Goal: Task Accomplishment & Management: Complete application form

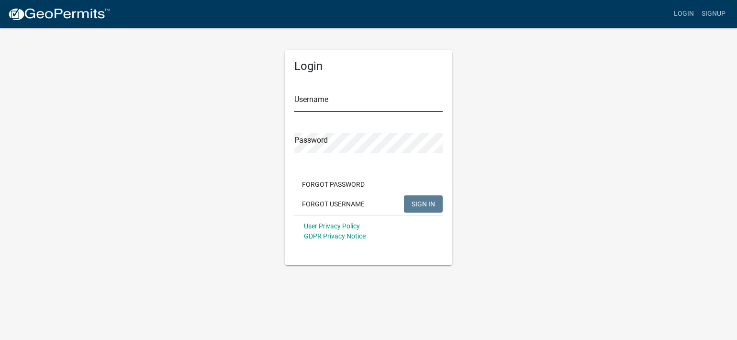
click at [351, 104] on input "Username" at bounding box center [368, 102] width 148 height 20
type input "rparham"
click at [433, 205] on span "SIGN IN" at bounding box center [422, 203] width 23 height 8
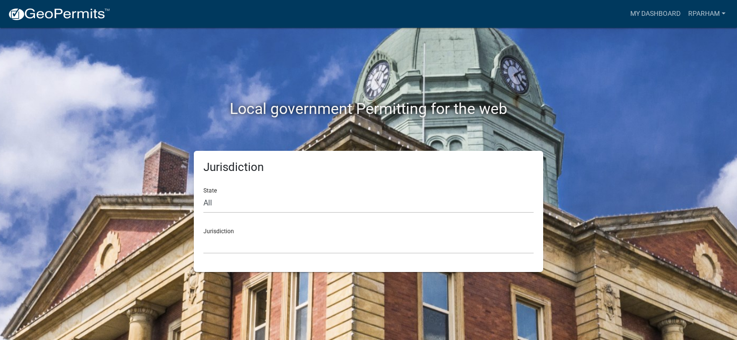
click at [354, 105] on h2 "Local government Permitting for the web" at bounding box center [368, 108] width 531 height 18
click at [78, 12] on img at bounding box center [59, 14] width 102 height 14
click at [209, 202] on select "All [US_STATE] [US_STATE] [US_STATE] [US_STATE] [US_STATE] [US_STATE] [US_STATE…" at bounding box center [368, 203] width 330 height 20
select select "[US_STATE]"
click at [203, 193] on select "All [US_STATE] [US_STATE] [US_STATE] [US_STATE] [US_STATE] [US_STATE] [US_STATE…" at bounding box center [368, 203] width 330 height 20
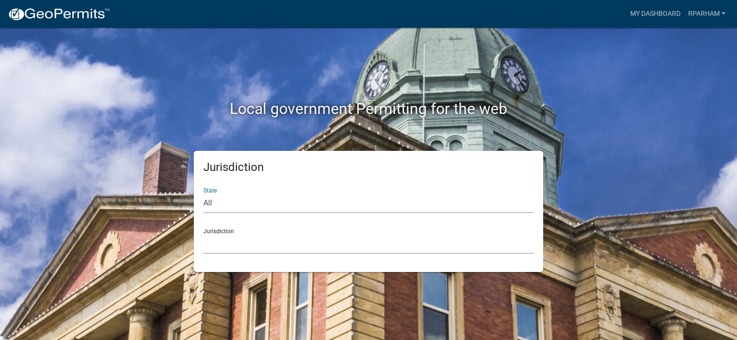
click at [222, 233] on div "Jurisdiction City of [GEOGRAPHIC_DATA], [US_STATE] [GEOGRAPHIC_DATA], [US_STATE…" at bounding box center [368, 236] width 330 height 33
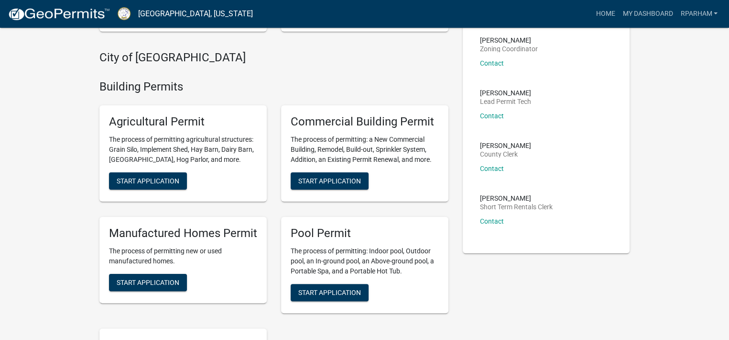
scroll to position [239, 0]
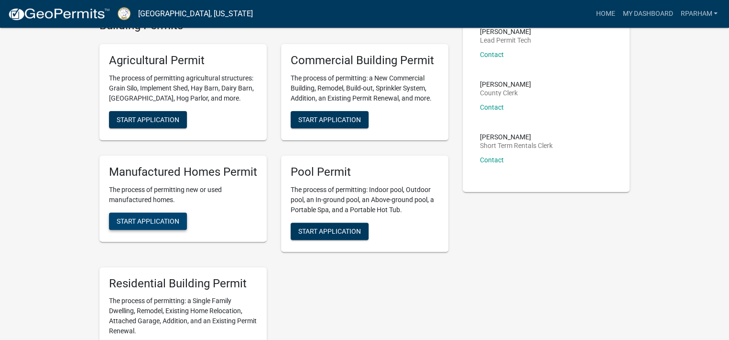
click at [131, 219] on span "Start Application" at bounding box center [148, 221] width 63 height 8
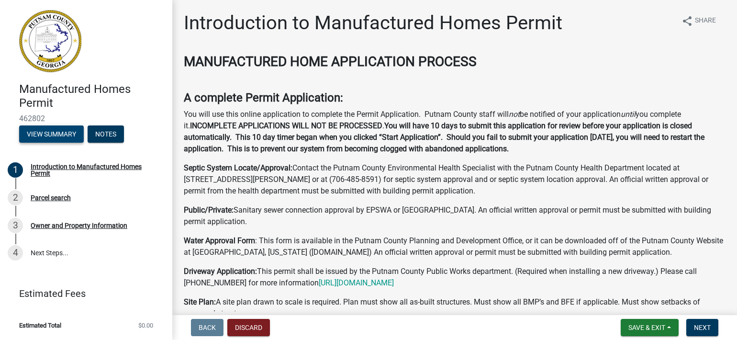
click at [33, 134] on button "View Summary" at bounding box center [51, 133] width 65 height 17
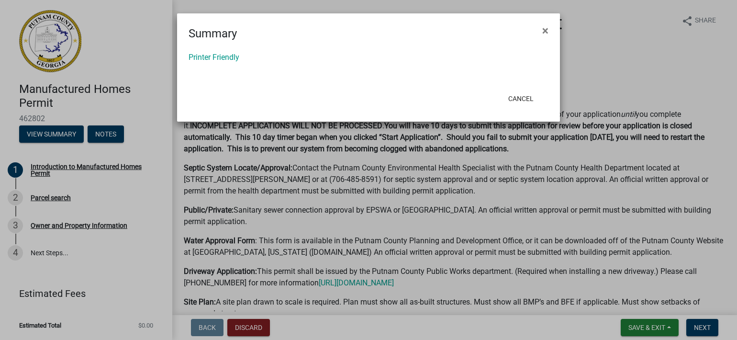
click at [113, 132] on ngb-modal-window "Summary × Printer Friendly Cancel" at bounding box center [368, 170] width 737 height 340
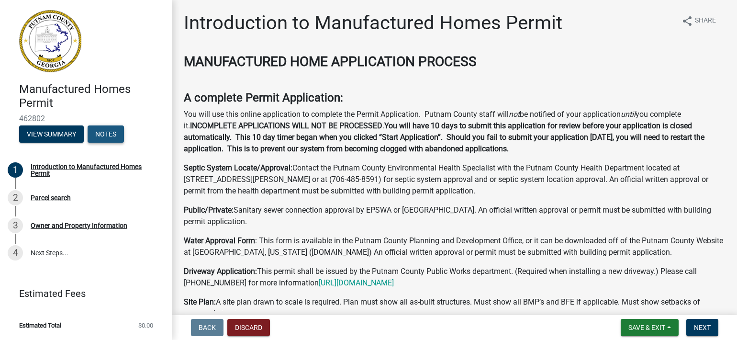
click at [113, 132] on button "Notes" at bounding box center [106, 133] width 36 height 17
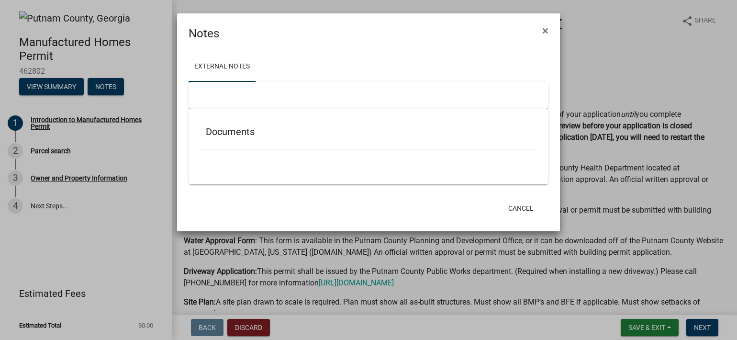
click at [38, 84] on ngb-modal-window "Notes × External Notes Documents Cancel" at bounding box center [368, 170] width 737 height 340
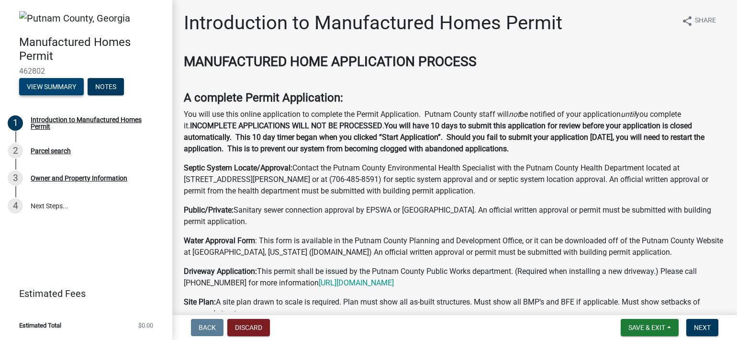
click at [35, 84] on button "View Summary" at bounding box center [51, 86] width 65 height 17
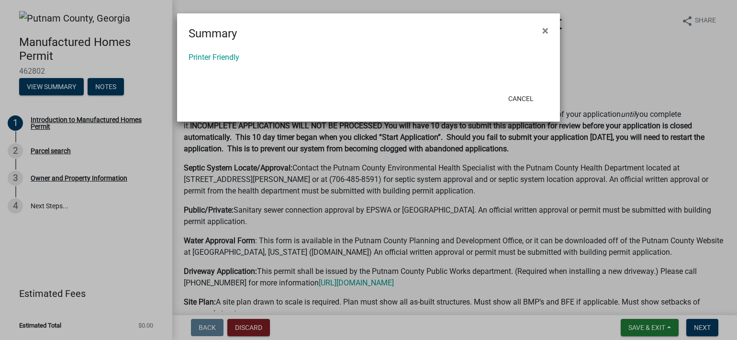
click at [15, 87] on ngb-modal-window "Summary × Printer Friendly Cancel" at bounding box center [368, 170] width 737 height 340
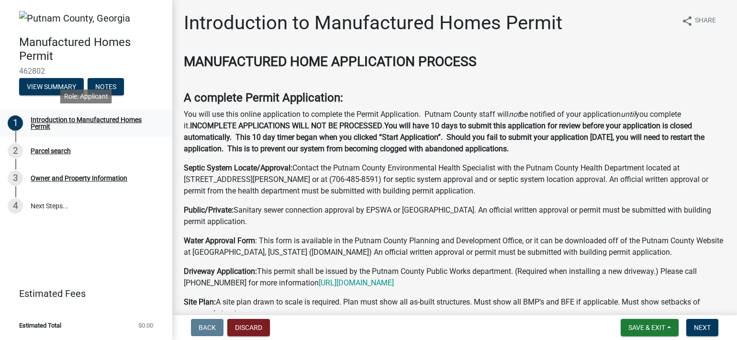
click at [75, 121] on div "Introduction to Manufactured Homes Permit" at bounding box center [94, 122] width 126 height 13
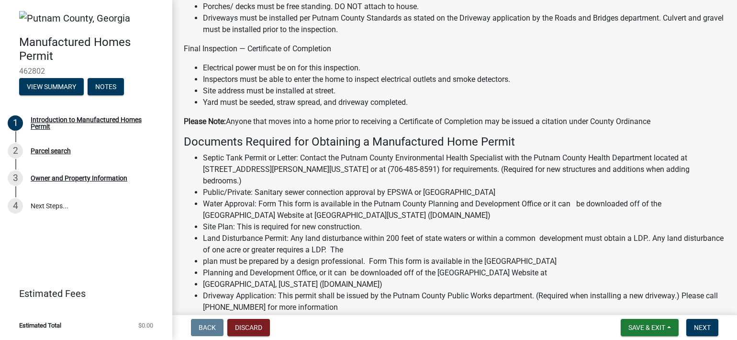
scroll to position [813, 0]
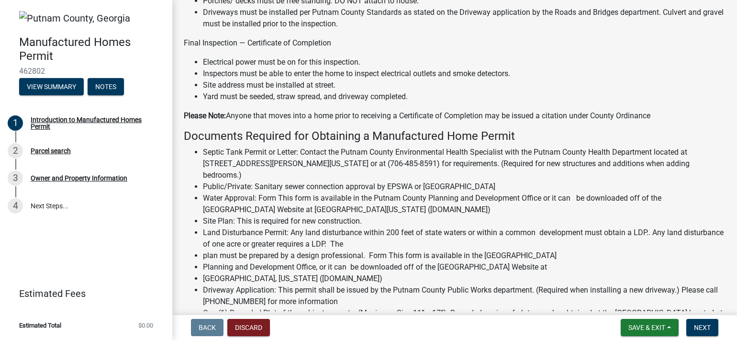
click at [147, 322] on li "Estimated Total $0.00" at bounding box center [86, 325] width 172 height 22
click at [135, 328] on li "Estimated Total $0.00" at bounding box center [86, 325] width 172 height 22
click at [82, 299] on link "Estimated Fees" at bounding box center [82, 293] width 149 height 19
click at [88, 292] on link "Estimated Fees" at bounding box center [82, 293] width 149 height 19
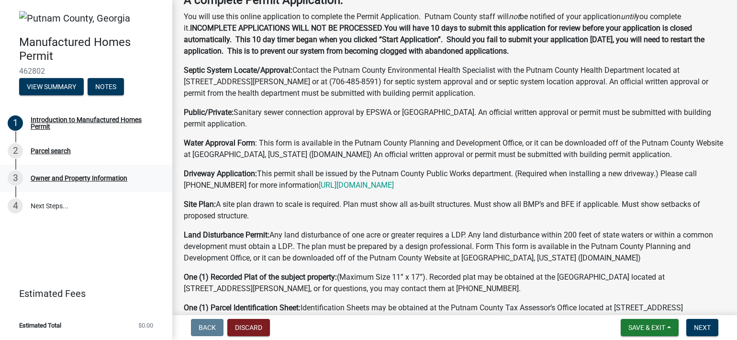
scroll to position [0, 0]
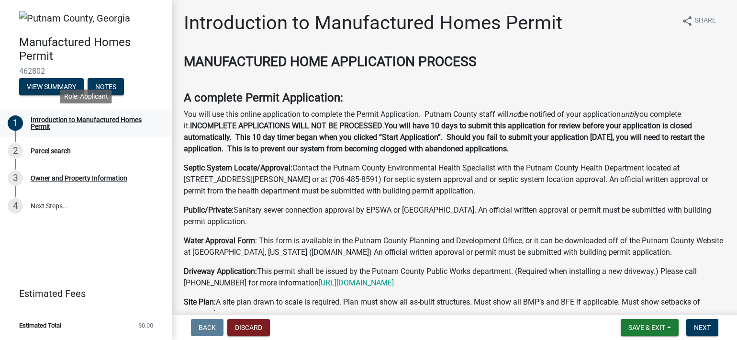
click at [121, 119] on div "Introduction to Manufactured Homes Permit" at bounding box center [94, 122] width 126 height 13
click at [61, 148] on div "Parcel search" at bounding box center [51, 150] width 40 height 7
click at [65, 176] on div "Owner and Property Information" at bounding box center [79, 178] width 97 height 7
click at [59, 178] on div "Owner and Property Information" at bounding box center [79, 178] width 97 height 7
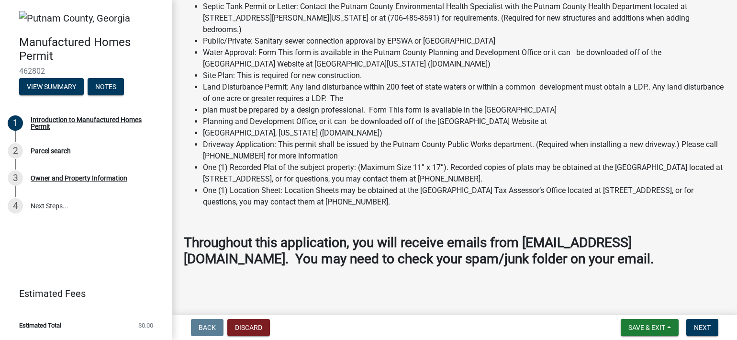
scroll to position [959, 0]
click at [636, 326] on span "Save & Exit" at bounding box center [646, 327] width 37 height 8
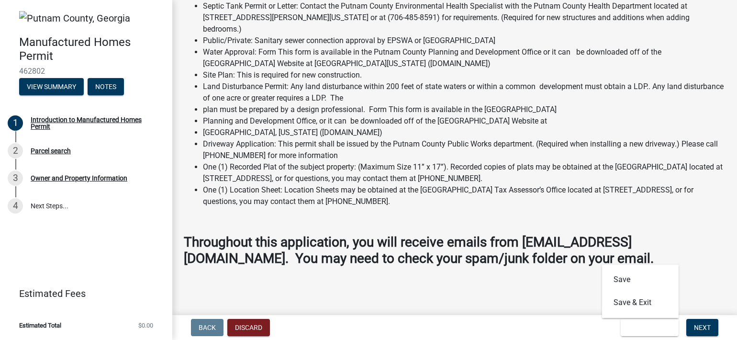
drag, startPoint x: 574, startPoint y: 300, endPoint x: 581, endPoint y: 299, distance: 7.2
click at [576, 301] on main "Introduction to Manufactured Homes Permit share Share MANUFACTURED HOME APPLICA…" at bounding box center [454, 155] width 564 height 311
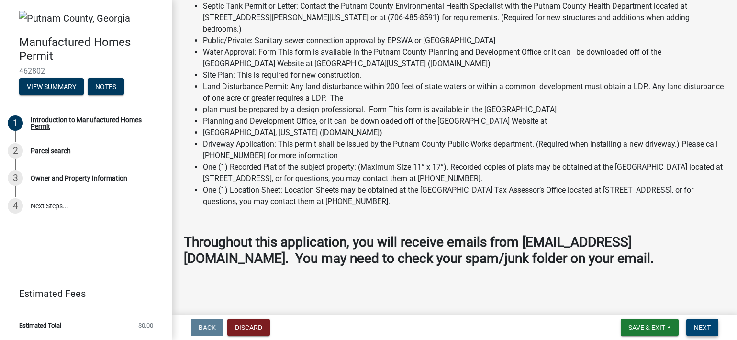
click at [707, 325] on span "Next" at bounding box center [702, 327] width 17 height 8
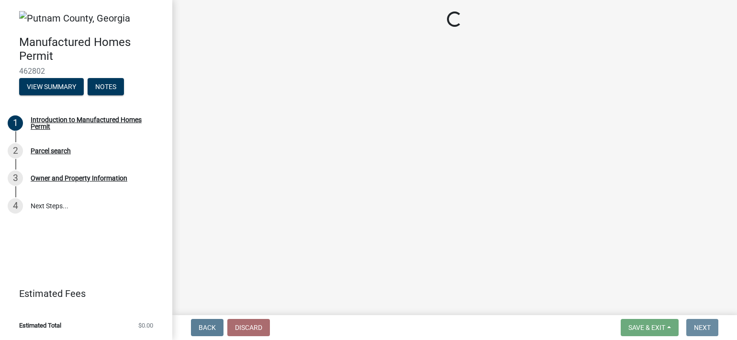
scroll to position [0, 0]
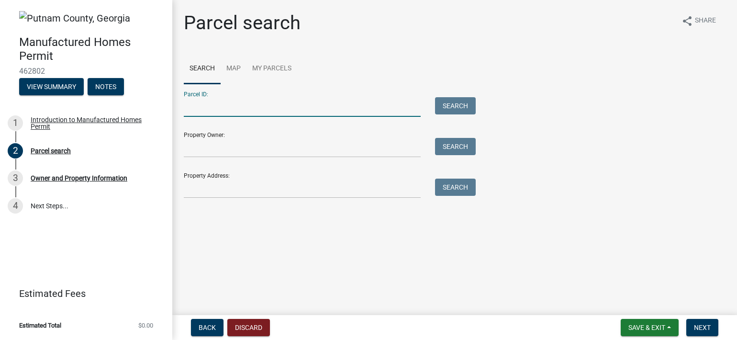
click at [201, 98] on input "Parcel ID:" at bounding box center [302, 107] width 237 height 20
drag, startPoint x: 270, startPoint y: 111, endPoint x: 262, endPoint y: 111, distance: 8.1
click at [264, 111] on input "Parcel ID:" at bounding box center [302, 107] width 237 height 20
click at [208, 148] on input "Property Owner:" at bounding box center [302, 148] width 237 height 20
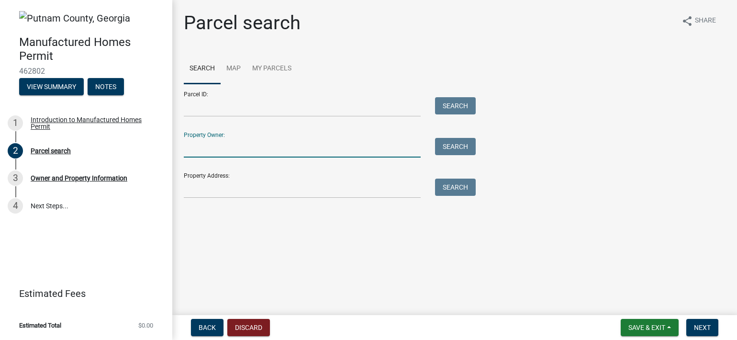
click at [212, 149] on input "Property Owner:" at bounding box center [302, 148] width 237 height 20
type input "[PERSON_NAME]"
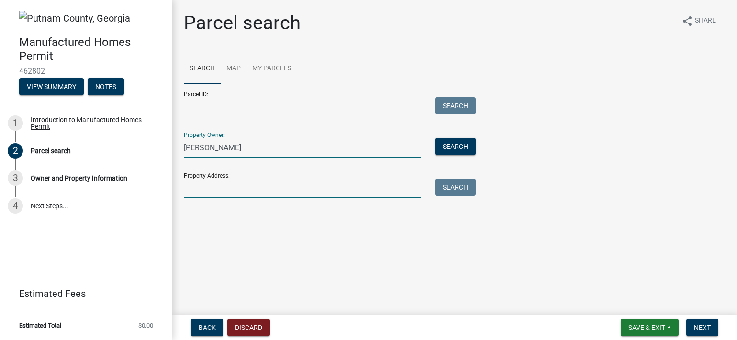
click at [199, 194] on input "Property Address:" at bounding box center [302, 188] width 237 height 20
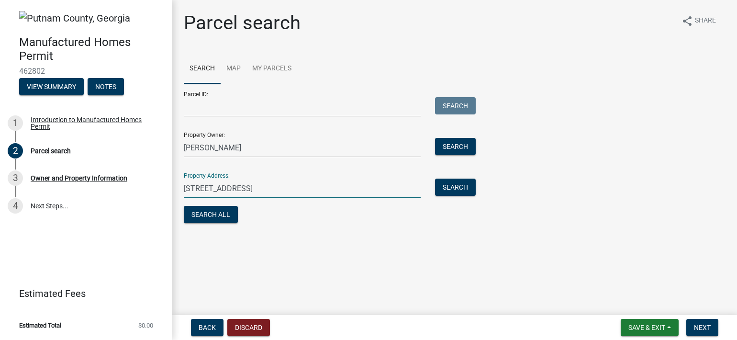
type input "[STREET_ADDRESS]"
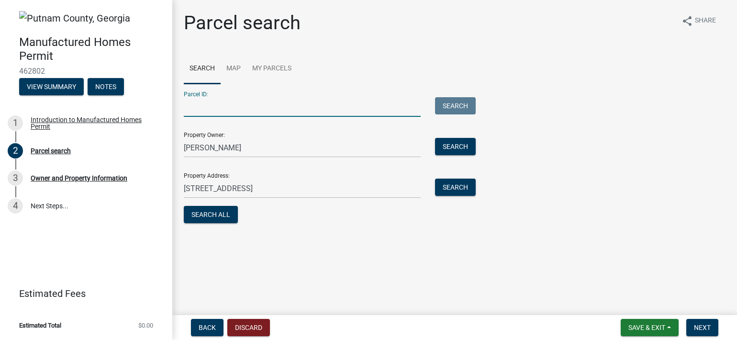
click at [196, 108] on input "Parcel ID:" at bounding box center [302, 107] width 237 height 20
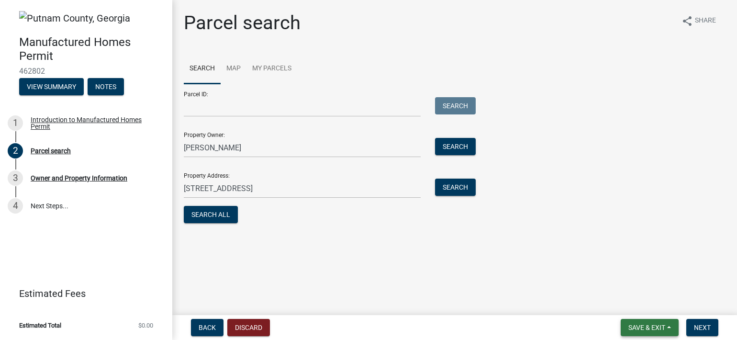
click at [638, 327] on span "Save & Exit" at bounding box center [646, 327] width 37 height 8
click at [625, 282] on button "Save" at bounding box center [640, 279] width 77 height 23
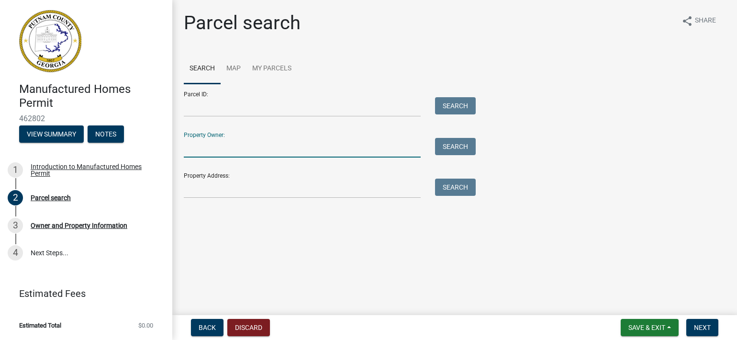
click at [200, 144] on input "Property Owner:" at bounding box center [302, 148] width 237 height 20
click at [193, 161] on form "Parcel ID: Search Property Owner: Search Property Address: Search" at bounding box center [327, 141] width 287 height 114
click at [199, 150] on input "Property Owner:" at bounding box center [302, 148] width 237 height 20
type input "r"
